Goal: Go to known website: Go to known website

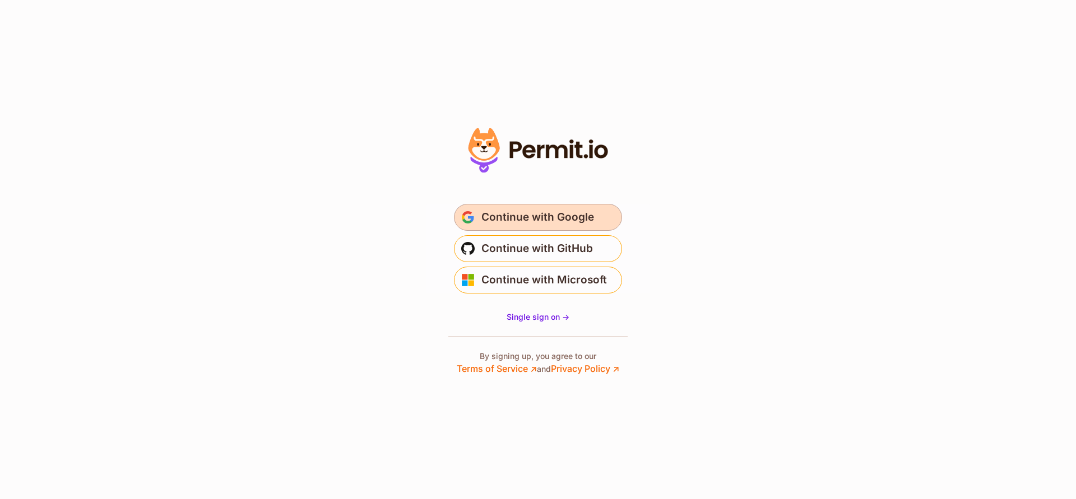
click at [563, 215] on span "Continue with Google" at bounding box center [537, 218] width 113 height 18
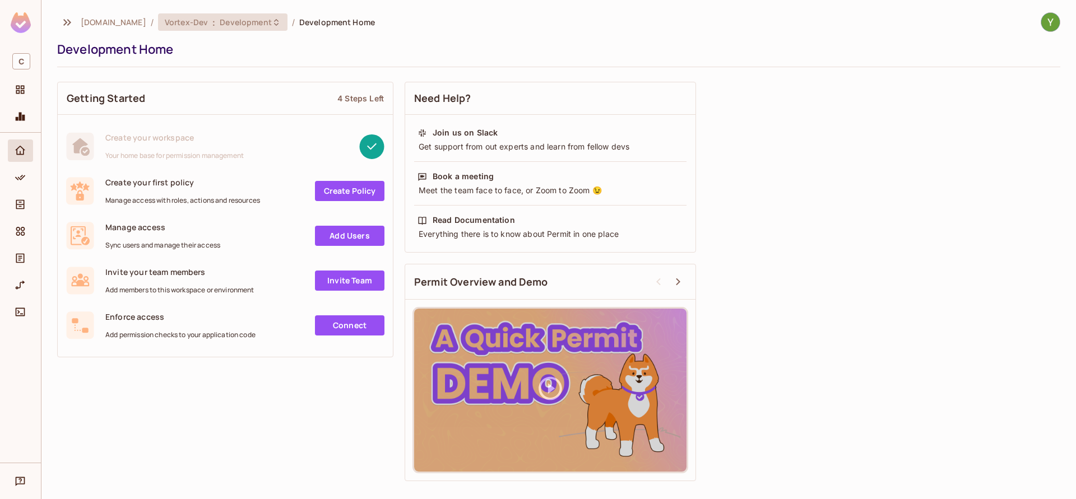
click at [208, 23] on span "Vortex-Dev" at bounding box center [186, 22] width 43 height 11
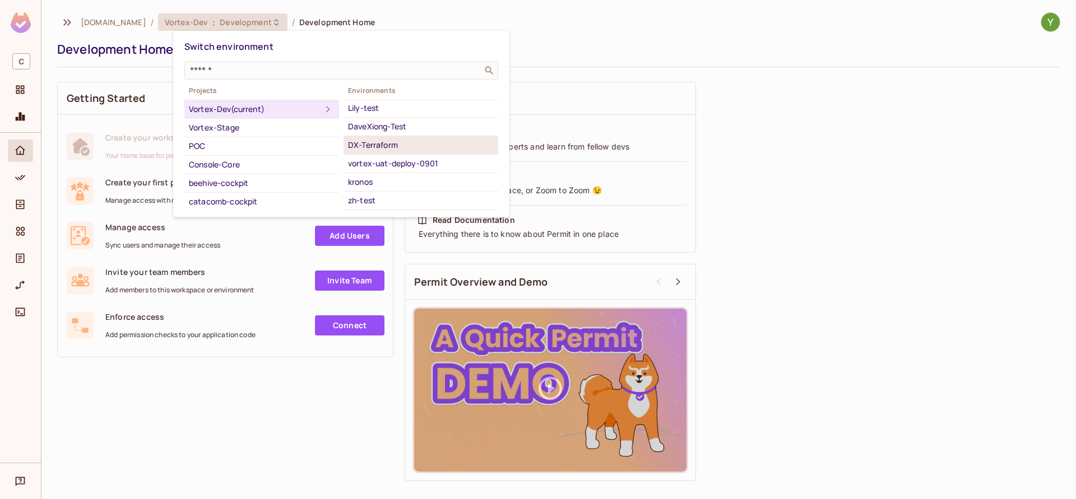
scroll to position [54, 0]
click at [868, 337] on div at bounding box center [538, 249] width 1076 height 499
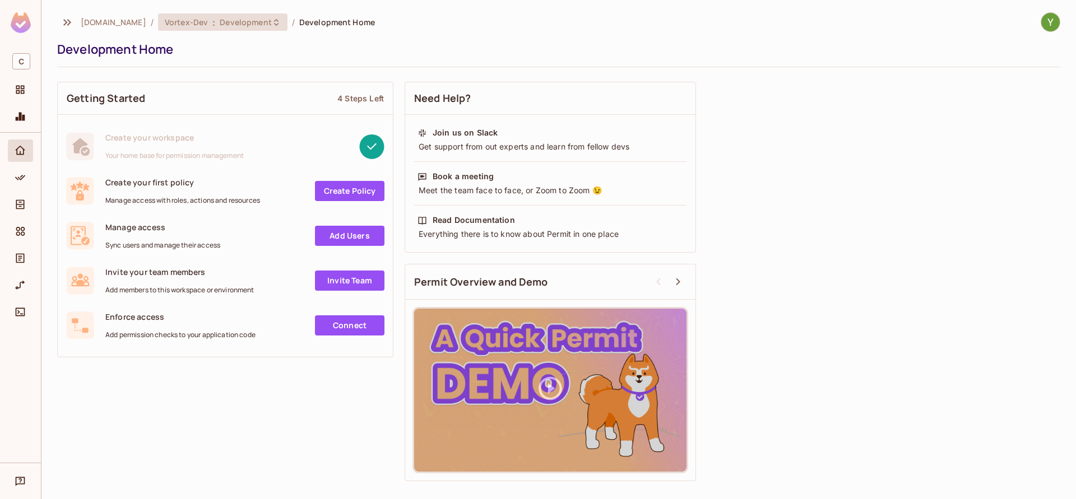
click at [198, 22] on span "Vortex-Dev" at bounding box center [186, 22] width 43 height 11
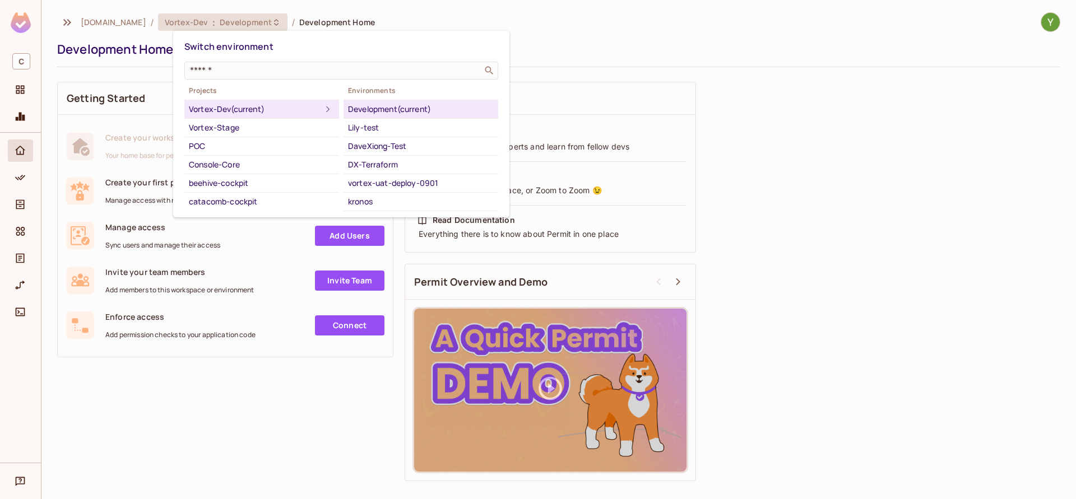
drag, startPoint x: 888, startPoint y: 194, endPoint x: 846, endPoint y: 101, distance: 102.1
click at [888, 194] on div at bounding box center [538, 249] width 1076 height 499
